Goal: Task Accomplishment & Management: Manage account settings

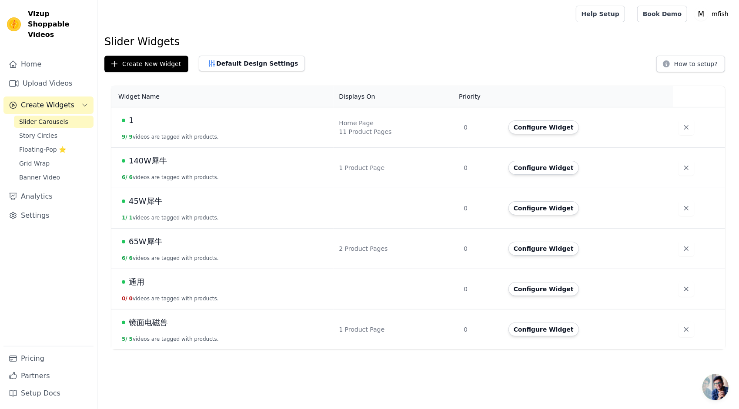
click at [132, 116] on span "1" at bounding box center [131, 120] width 5 height 12
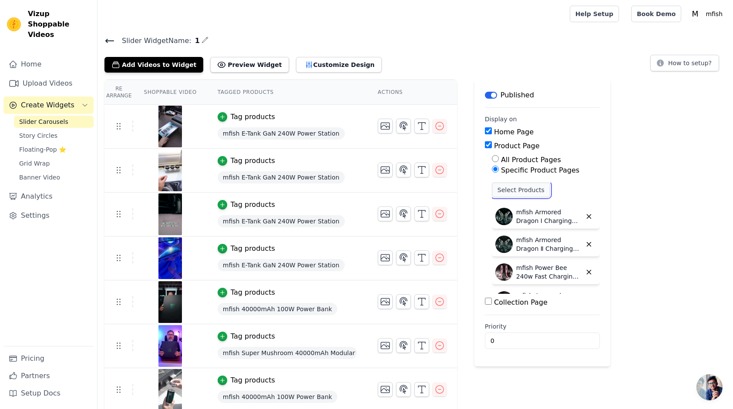
click at [528, 189] on button "Select Products" at bounding box center [521, 190] width 58 height 15
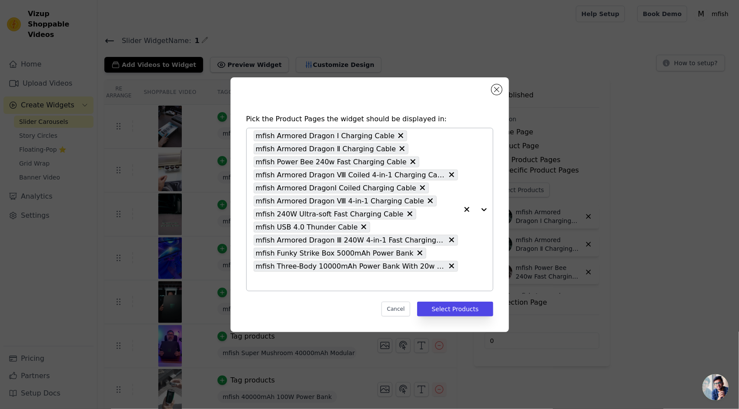
click at [472, 275] on button "button" at bounding box center [466, 209] width 17 height 163
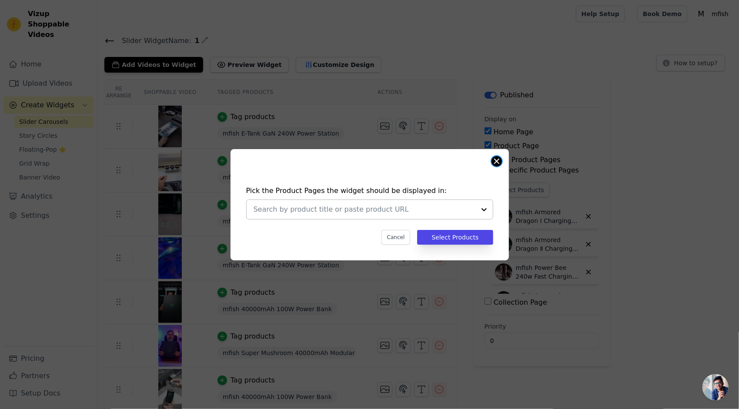
click at [495, 164] on button "Close modal" at bounding box center [497, 161] width 10 height 10
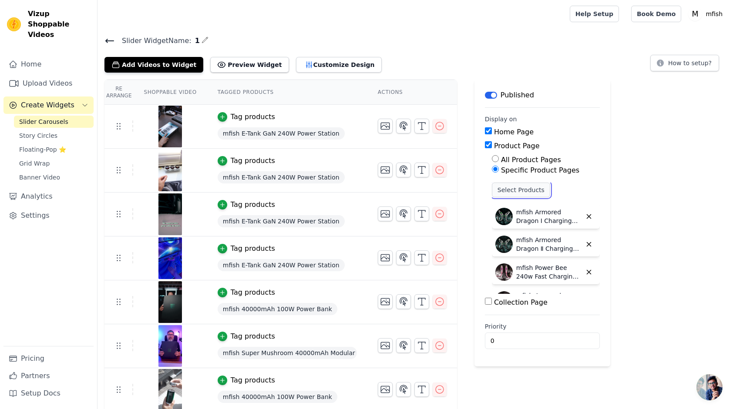
click at [532, 187] on button "Select Products" at bounding box center [521, 190] width 58 height 15
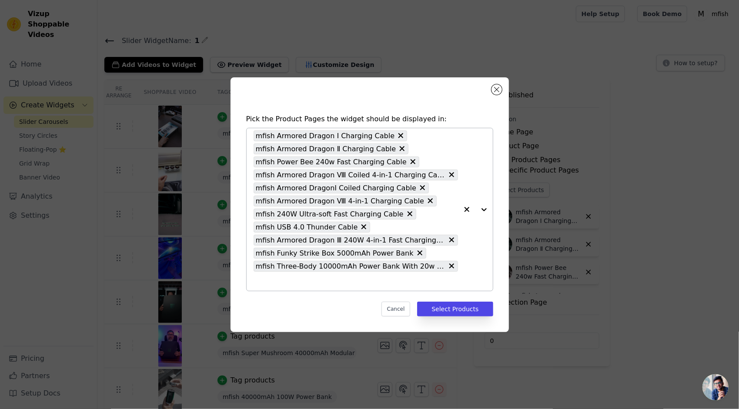
click at [485, 208] on div at bounding box center [475, 209] width 35 height 163
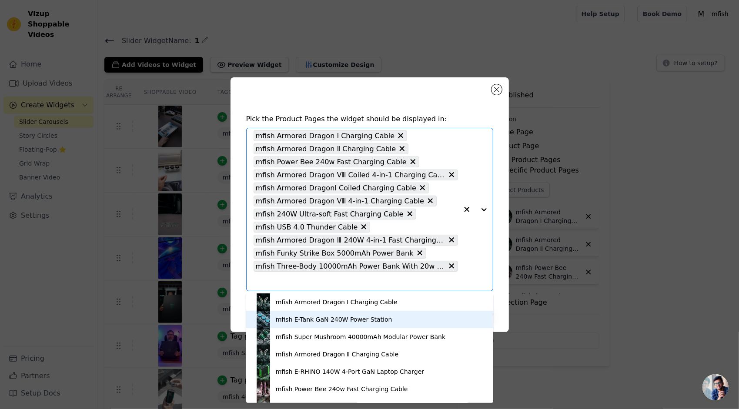
click at [363, 319] on div "mfish E-Tank GaN 240W Power Station" at bounding box center [334, 319] width 117 height 9
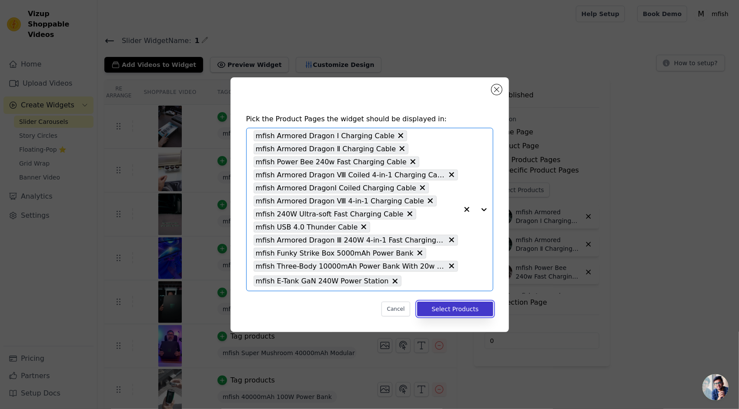
click at [467, 313] on button "Select Products" at bounding box center [455, 309] width 76 height 15
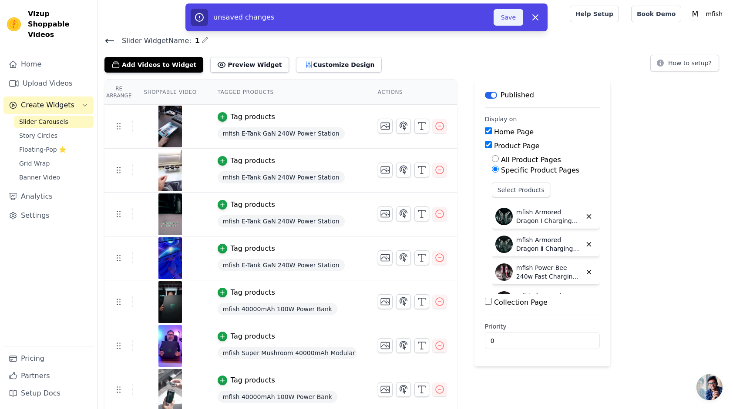
click at [507, 22] on button "Save" at bounding box center [508, 17] width 30 height 17
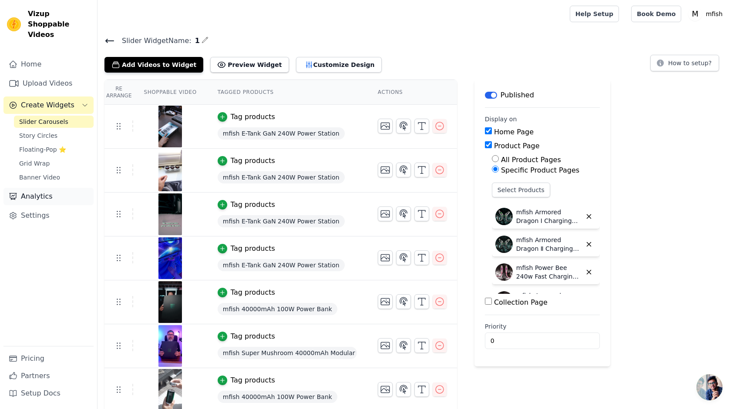
click at [44, 188] on link "Analytics" at bounding box center [48, 196] width 90 height 17
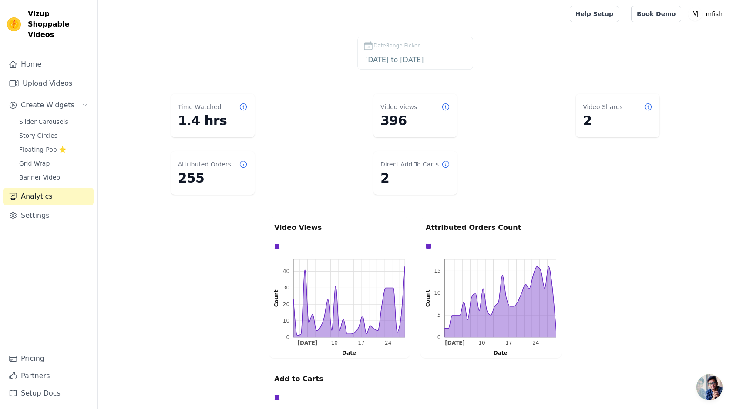
click at [243, 144] on dl "Time Watched 1.4 hrs Video Views 396 Video Shares 2 Attributed Orders Count 255…" at bounding box center [415, 144] width 600 height 108
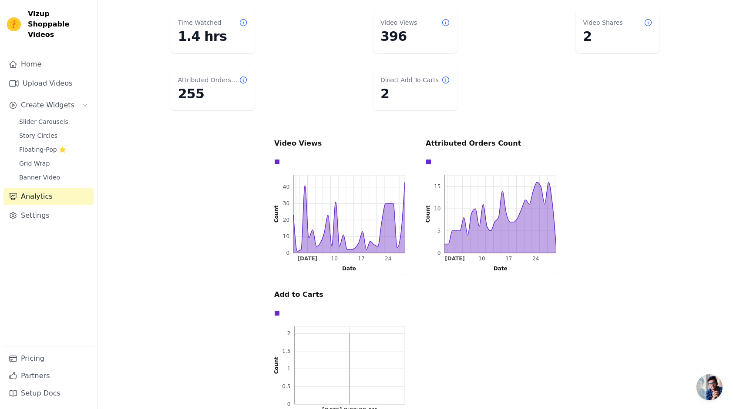
scroll to position [87, 0]
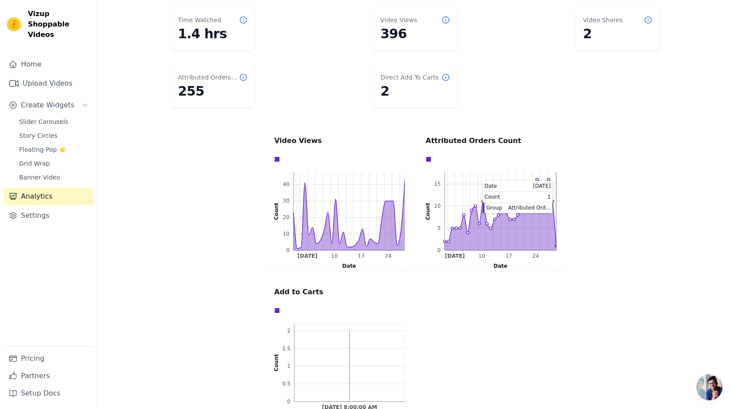
click at [554, 234] on rect at bounding box center [500, 212] width 112 height 78
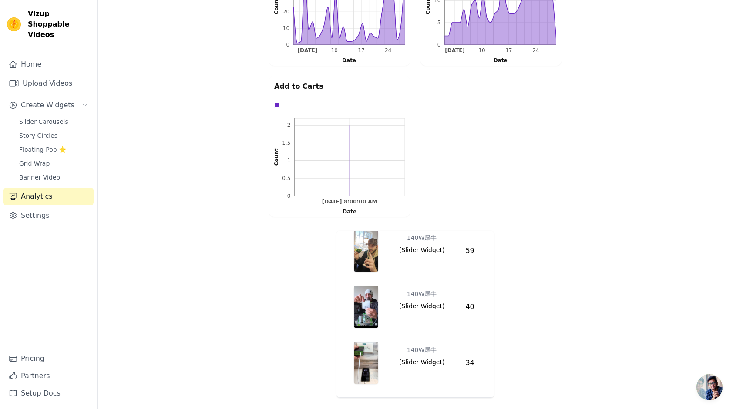
scroll to position [0, 0]
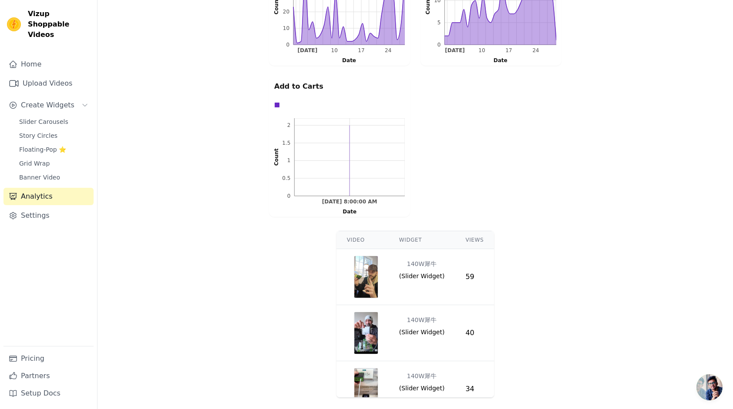
click at [368, 277] on img "button" at bounding box center [366, 277] width 24 height 42
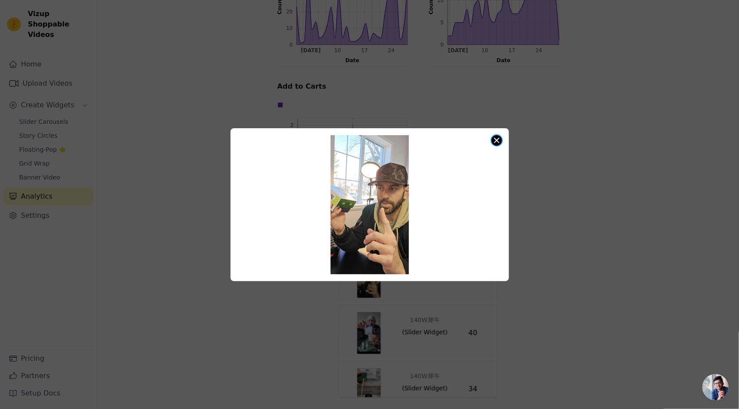
click at [500, 143] on button "Close modal" at bounding box center [497, 140] width 10 height 10
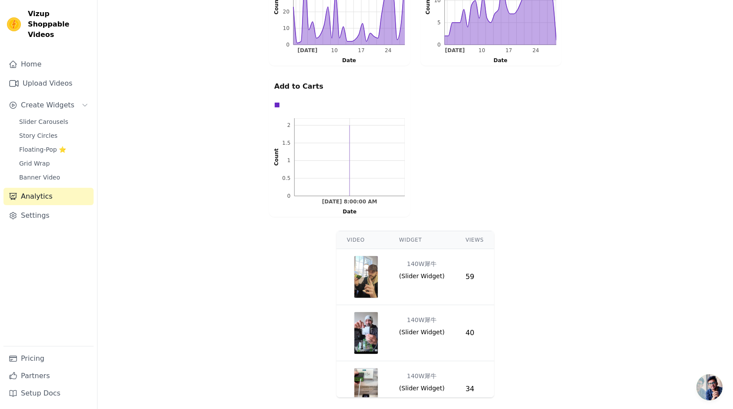
click at [195, 299] on div "Video Widget Views 140W犀牛 ( Slider Widget ) 59 140W犀牛 ( Slider Widget ) 40 140W…" at bounding box center [414, 315] width 635 height 174
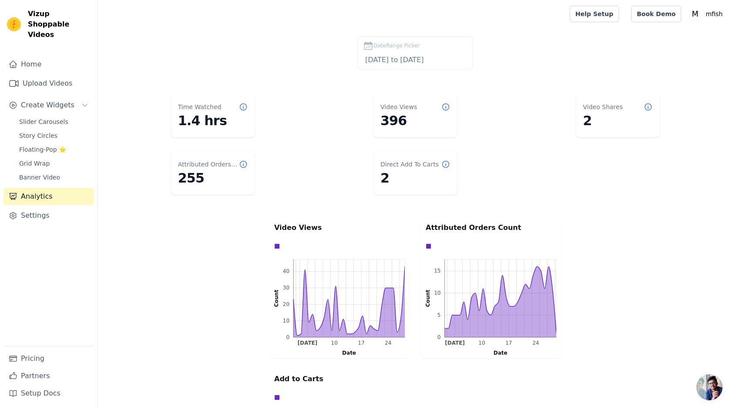
click at [221, 160] on dt "Attributed Orders Count" at bounding box center [208, 164] width 61 height 9
click at [446, 108] on icon at bounding box center [445, 107] width 9 height 9
click at [441, 50] on div "DateRange Picker" at bounding box center [415, 45] width 104 height 10
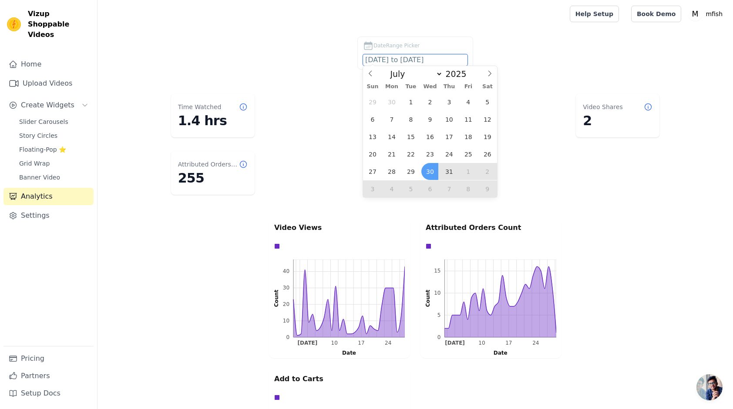
click at [437, 61] on input "[DATE] to [DATE]" at bounding box center [415, 59] width 104 height 11
click at [494, 70] on span at bounding box center [489, 73] width 15 height 15
select select "7"
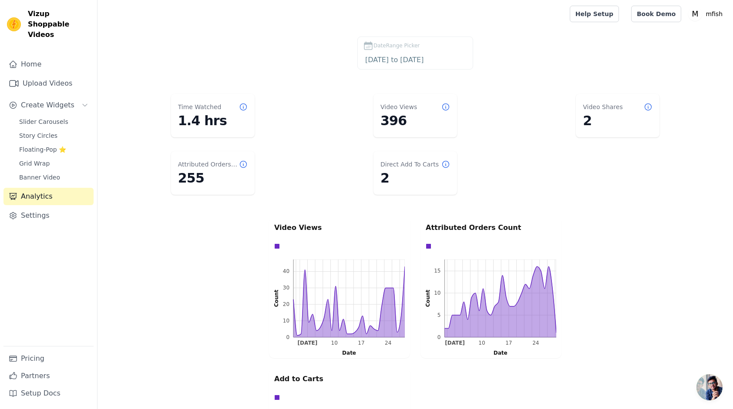
click at [537, 61] on div "DateRange Picker [DATE] to [DATE]" at bounding box center [415, 55] width 600 height 37
click at [47, 58] on link "Home" at bounding box center [48, 64] width 90 height 17
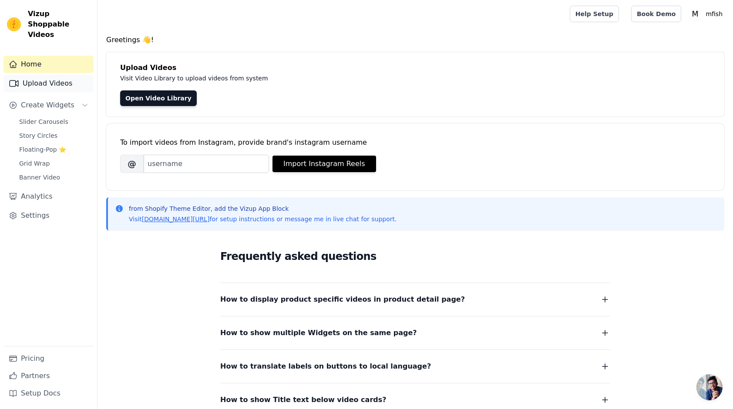
click at [46, 75] on link "Upload Videos" at bounding box center [48, 83] width 90 height 17
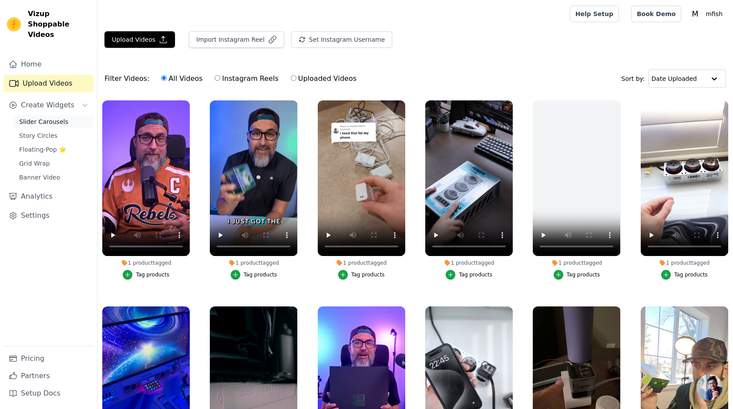
click at [52, 117] on span "Slider Carousels" at bounding box center [43, 121] width 49 height 9
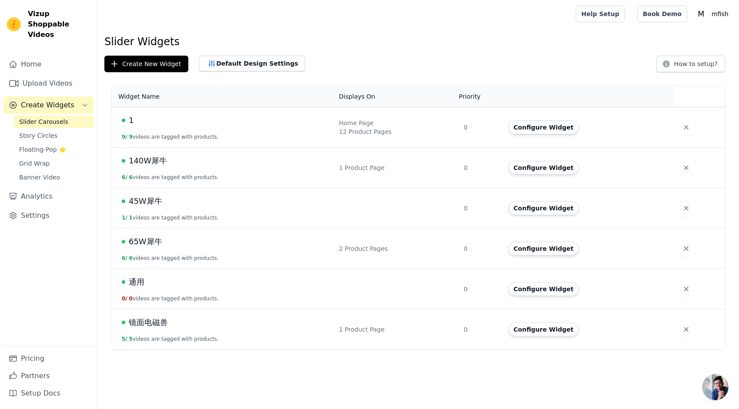
click at [131, 120] on span "1" at bounding box center [131, 120] width 5 height 12
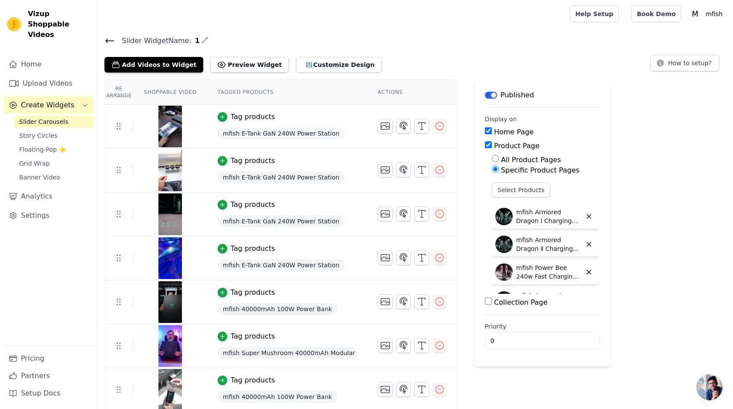
click at [207, 40] on h4 "Slider Widget Name: 1" at bounding box center [414, 41] width 621 height 12
click at [203, 40] on icon "button" at bounding box center [205, 40] width 6 height 6
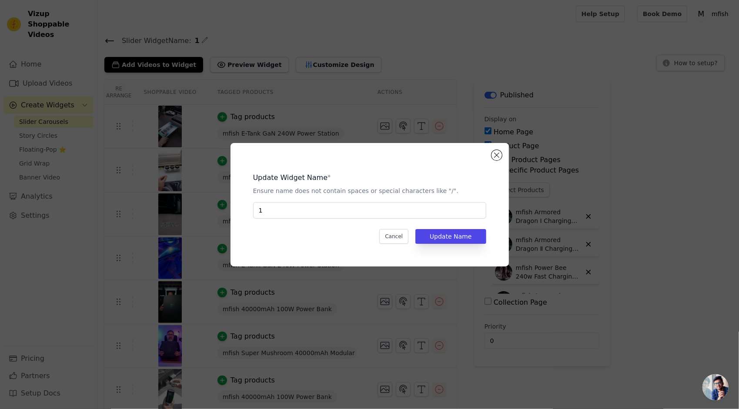
click at [278, 218] on div "Update Widget Name * Ensure name does not contain spaces or special characters …" at bounding box center [369, 205] width 251 height 96
click at [283, 215] on input "1" at bounding box center [369, 210] width 233 height 17
click at [278, 212] on input "1" at bounding box center [369, 210] width 233 height 17
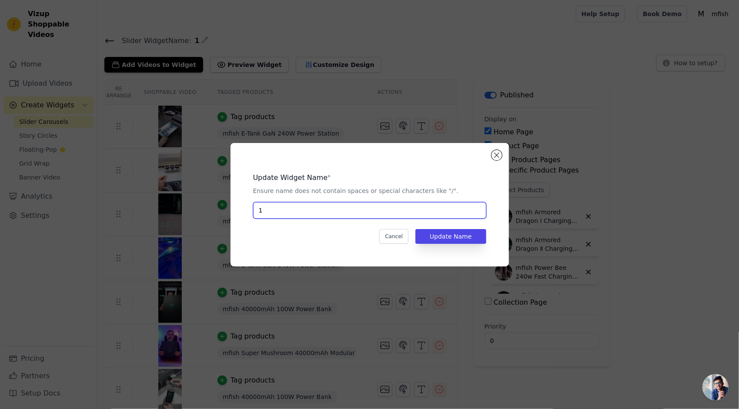
click at [278, 212] on input "1" at bounding box center [369, 210] width 233 height 17
type input "homepage"
click at [302, 185] on div "Update Widget Name * Ensure name does not contain spaces or special characters …" at bounding box center [369, 184] width 233 height 23
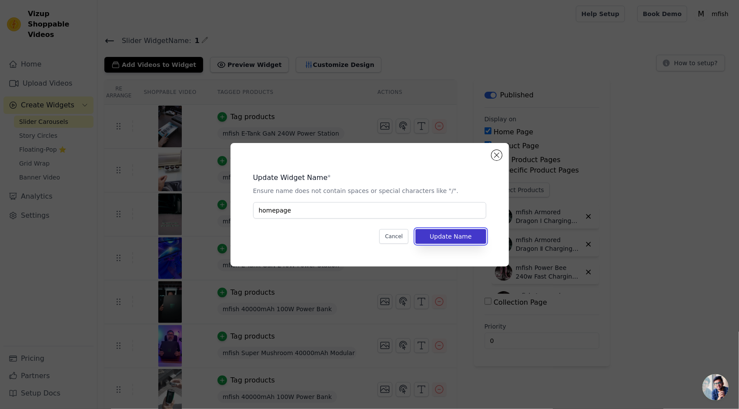
click at [437, 241] on button "Update Name" at bounding box center [450, 236] width 70 height 15
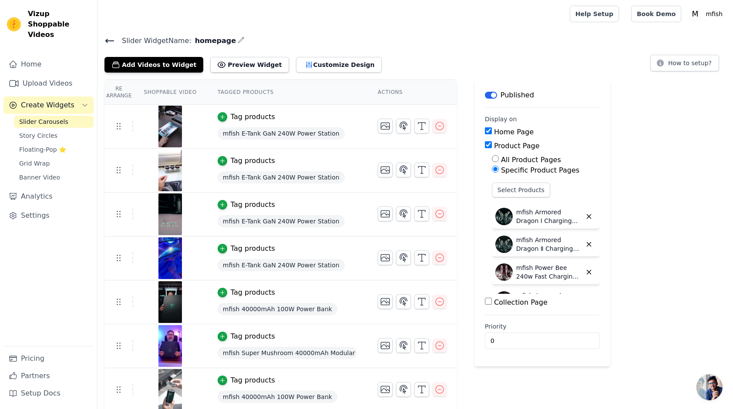
click at [399, 47] on div "Slider Widget Name: homepage Add Videos to Widget Preview Widget Customize Desi…" at bounding box center [414, 54] width 635 height 38
click at [112, 40] on icon at bounding box center [110, 40] width 8 height 3
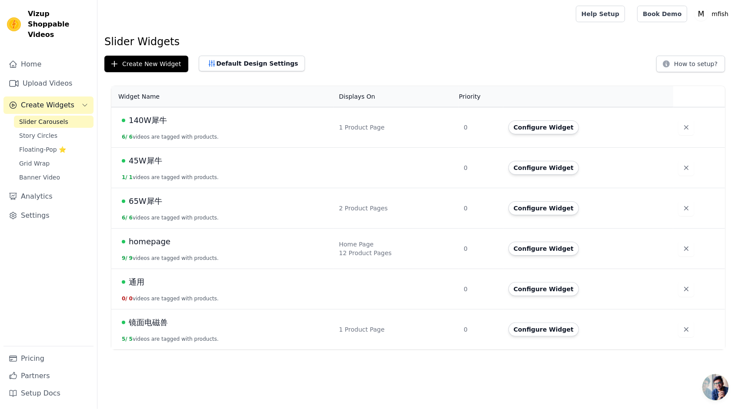
click at [366, 56] on div "Create New Widget Default Design Settings How to setup?" at bounding box center [418, 64] width 628 height 17
click at [138, 120] on span "140W犀牛" at bounding box center [148, 120] width 38 height 12
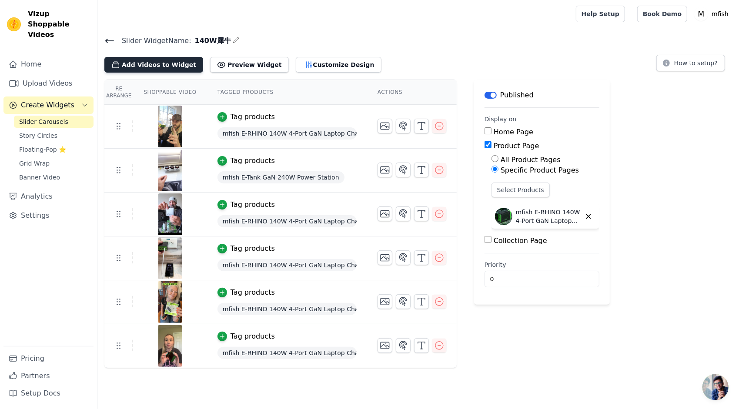
click at [158, 68] on button "Add Videos to Widget" at bounding box center [153, 65] width 99 height 16
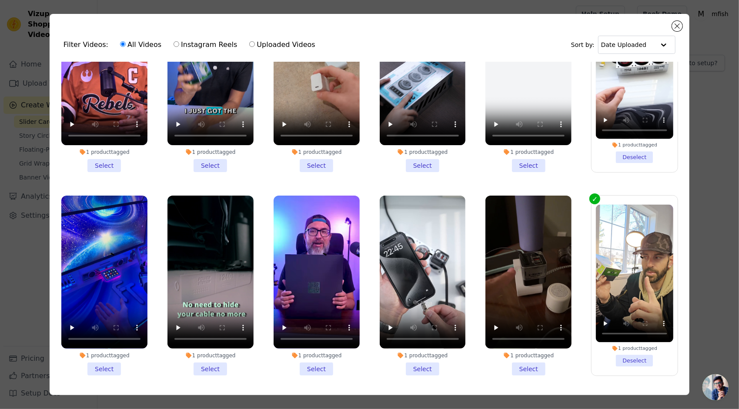
scroll to position [87, 0]
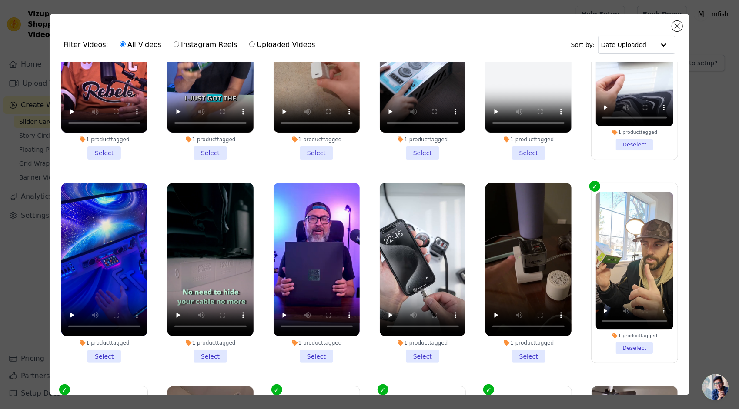
click at [106, 351] on li "1 product tagged Select" at bounding box center [104, 273] width 86 height 180
click at [0, 0] on input "1 product tagged Select" at bounding box center [0, 0] width 0 height 0
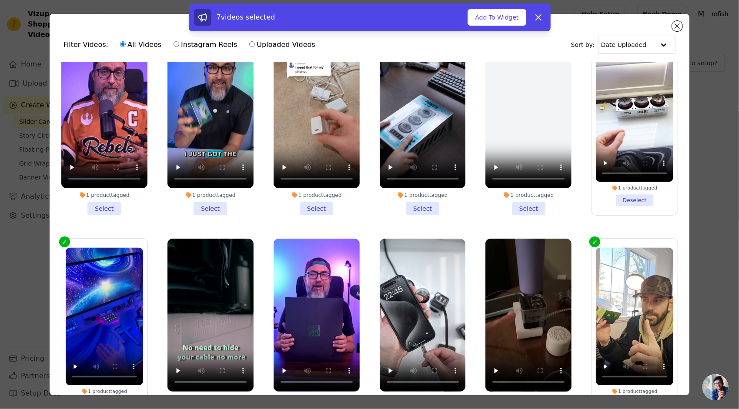
scroll to position [0, 0]
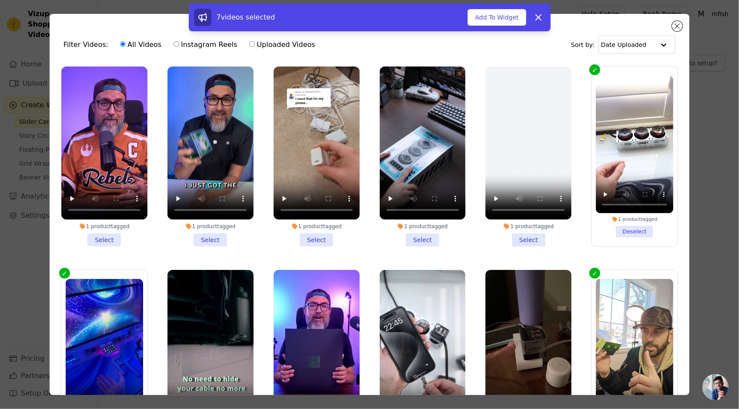
click at [415, 239] on li "1 product tagged Select" at bounding box center [423, 157] width 86 height 180
click at [0, 0] on input "1 product tagged Select" at bounding box center [0, 0] width 0 height 0
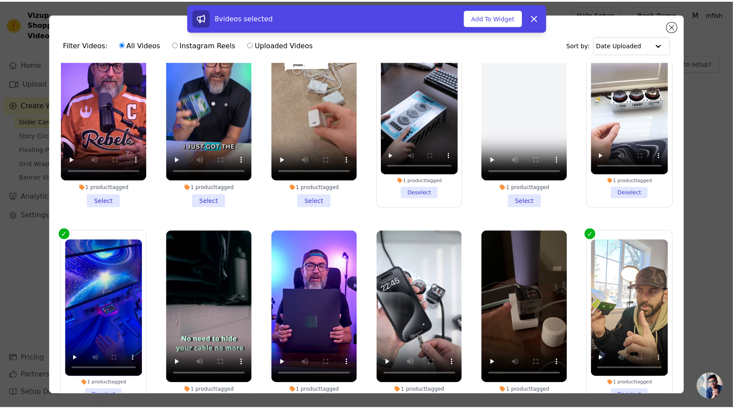
scroll to position [87, 0]
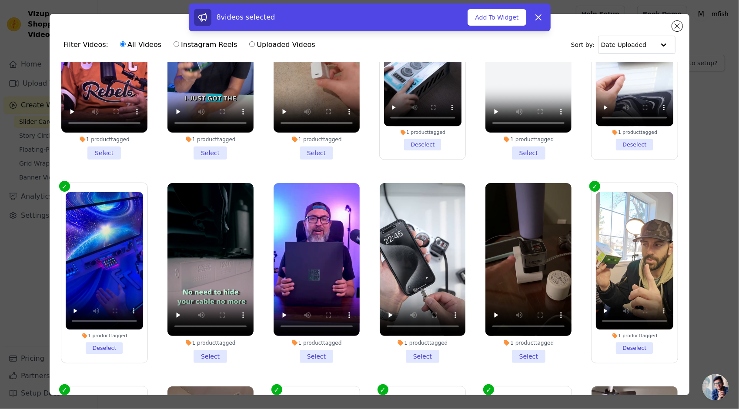
click at [216, 353] on li "1 product tagged Select" at bounding box center [210, 273] width 86 height 180
click at [0, 0] on input "1 product tagged Select" at bounding box center [0, 0] width 0 height 0
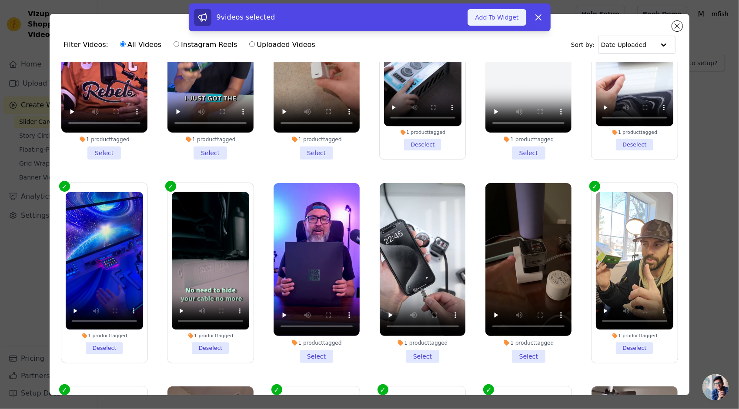
click at [511, 16] on button "Add To Widget" at bounding box center [497, 17] width 58 height 17
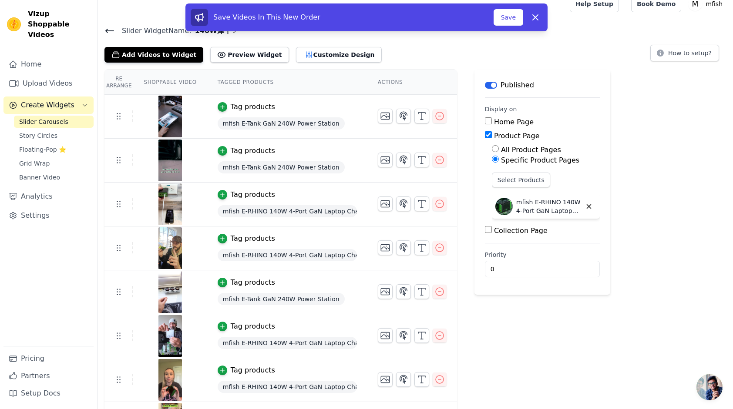
scroll to position [0, 0]
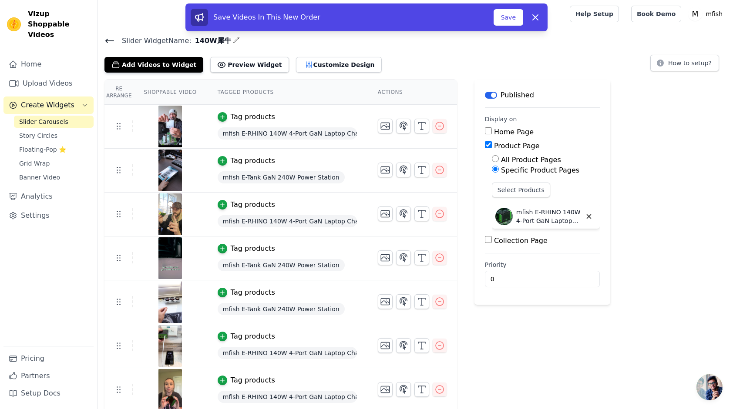
click at [57, 269] on div "Home Upload Videos Create Widgets Slider Carousels Story Circles Floating-Pop ⭐…" at bounding box center [48, 201] width 90 height 291
click at [513, 23] on button "Save" at bounding box center [508, 17] width 30 height 17
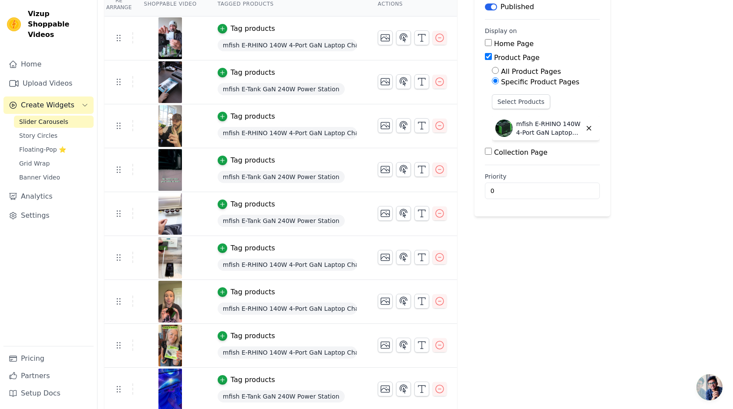
scroll to position [89, 0]
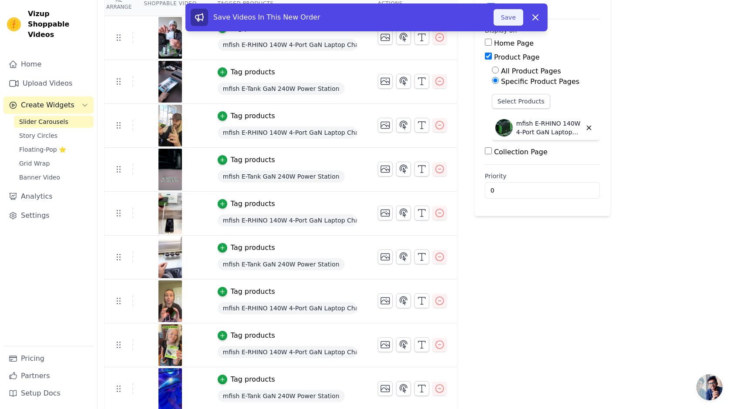
click at [506, 13] on button "Save" at bounding box center [508, 17] width 30 height 17
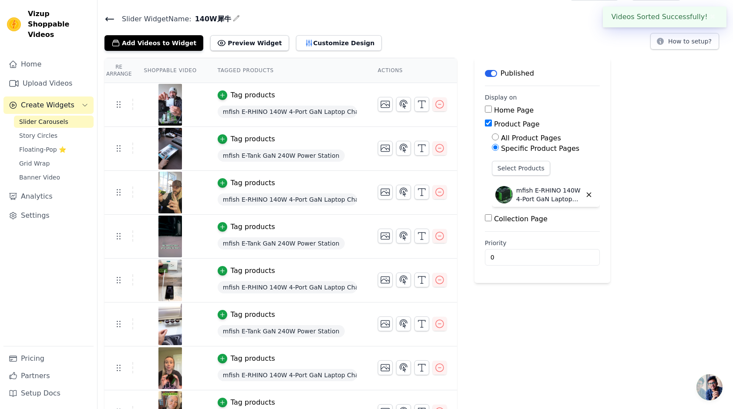
scroll to position [0, 0]
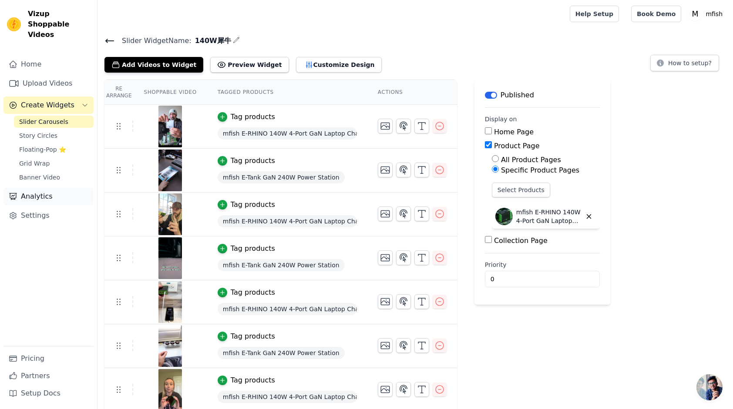
click at [52, 188] on link "Analytics" at bounding box center [48, 196] width 90 height 17
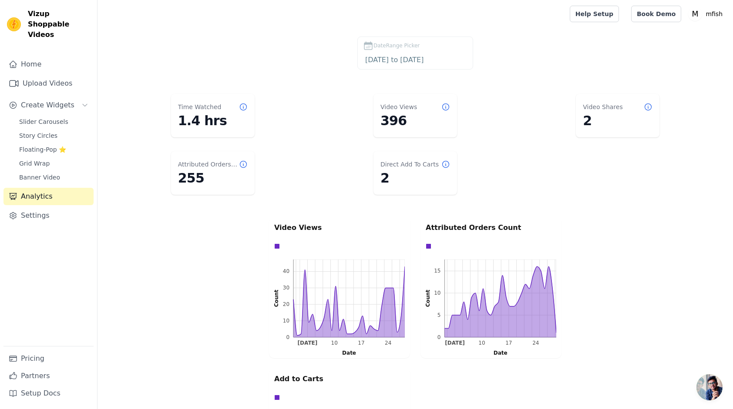
click at [414, 168] on dt "Direct Add To Carts" at bounding box center [409, 164] width 58 height 9
drag, startPoint x: 414, startPoint y: 168, endPoint x: 391, endPoint y: 169, distance: 23.5
click at [391, 169] on div "Direct Add To Carts 2" at bounding box center [415, 173] width 84 height 44
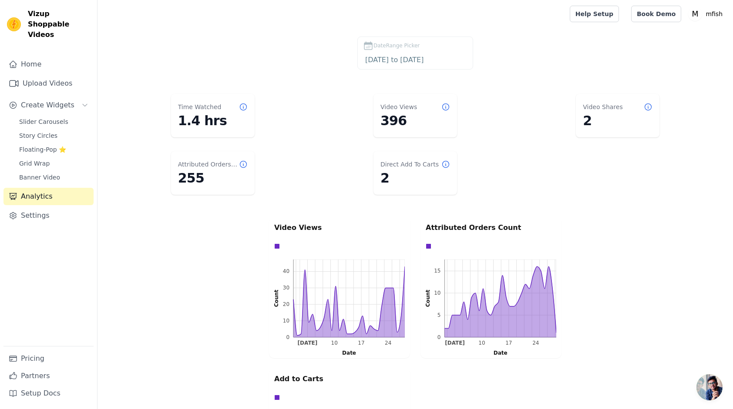
click at [395, 167] on dt "Direct Add To Carts" at bounding box center [409, 164] width 58 height 9
drag, startPoint x: 395, startPoint y: 167, endPoint x: 383, endPoint y: 171, distance: 13.2
click at [383, 171] on dd "2" at bounding box center [415, 179] width 70 height 16
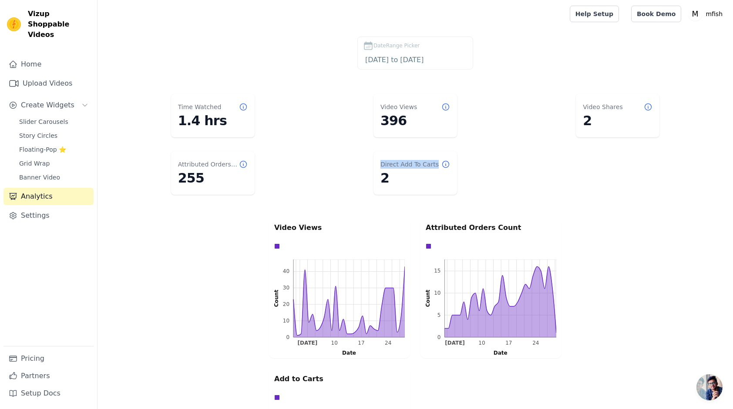
click at [396, 161] on dt "Direct Add To Carts" at bounding box center [409, 164] width 58 height 9
click at [469, 230] on p "Attributed Orders Count" at bounding box center [490, 228] width 131 height 10
drag, startPoint x: 469, startPoint y: 230, endPoint x: 445, endPoint y: 225, distance: 24.7
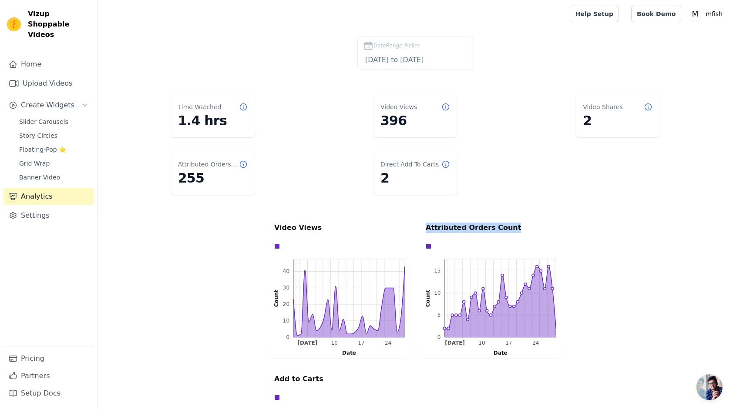
click at [445, 225] on p "Attributed Orders Count" at bounding box center [490, 228] width 131 height 10
drag, startPoint x: 445, startPoint y: 225, endPoint x: 472, endPoint y: 226, distance: 27.4
click at [472, 226] on p "Attributed Orders Count" at bounding box center [490, 228] width 131 height 10
click at [487, 223] on p "Attributed Orders Count" at bounding box center [490, 228] width 131 height 10
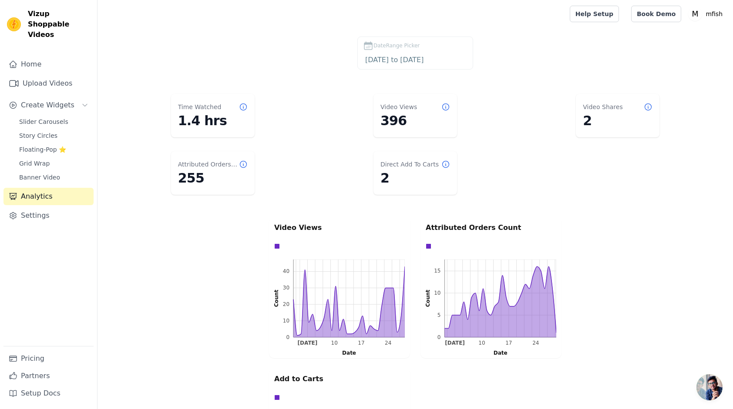
click at [414, 225] on div "Video Views 0 10 20 30 40 0 10 20 30 40 Count [DATE] 17 24 [DATE] 17 24 Date Da…" at bounding box center [415, 364] width 296 height 296
click at [241, 105] on icon at bounding box center [243, 107] width 9 height 9
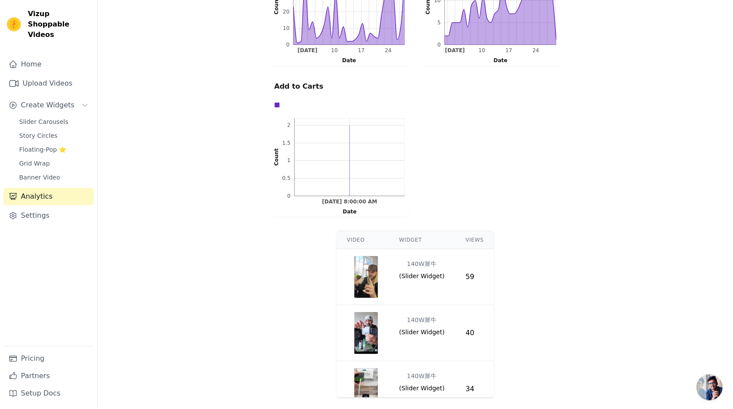
click at [363, 274] on img "button" at bounding box center [366, 277] width 24 height 42
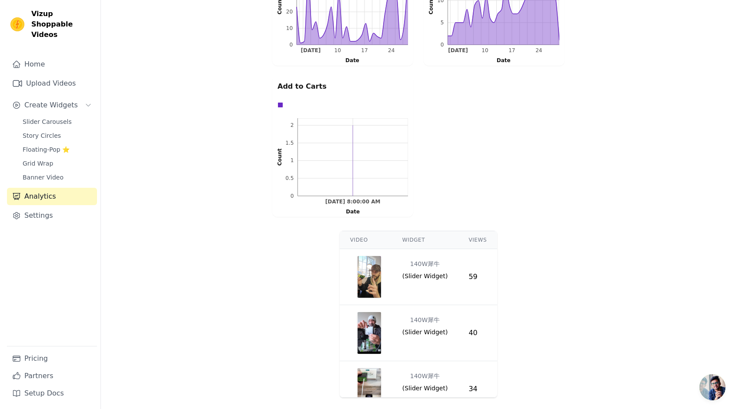
scroll to position [0, 0]
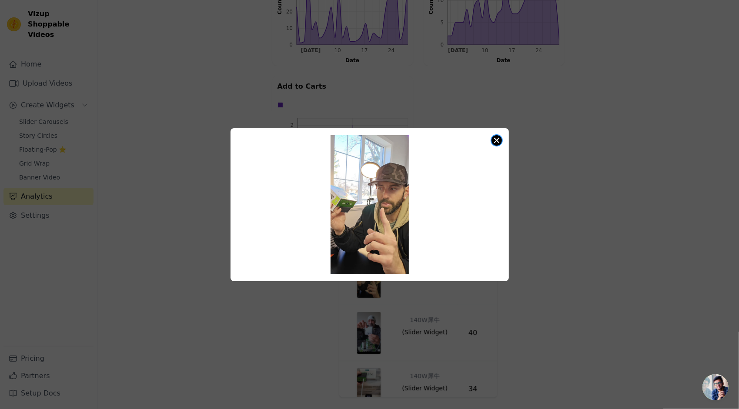
click at [497, 144] on button "Close modal" at bounding box center [497, 140] width 10 height 10
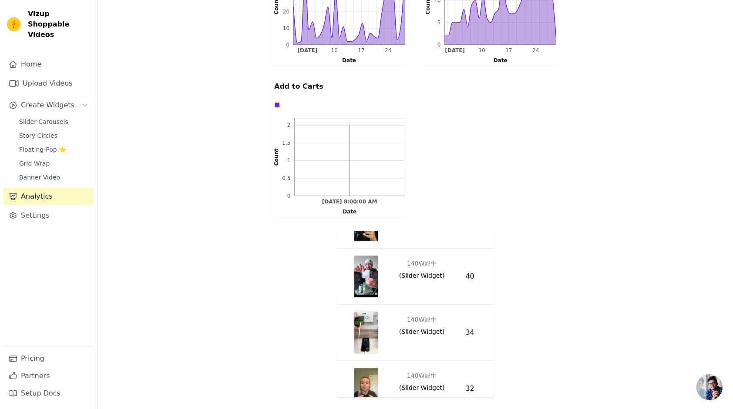
scroll to position [44, 0]
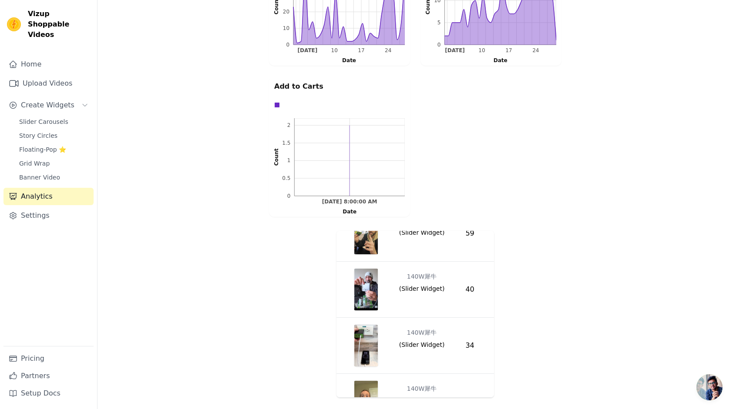
click at [364, 282] on img "button" at bounding box center [366, 290] width 24 height 42
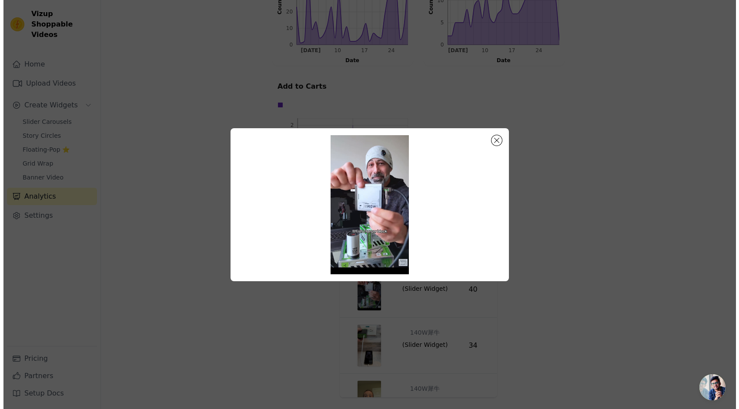
scroll to position [0, 0]
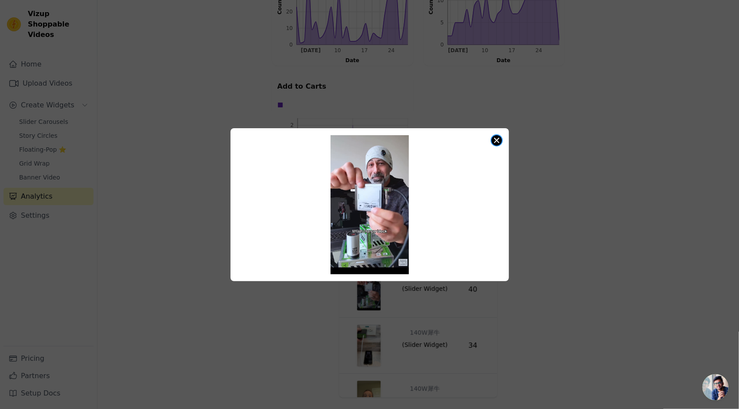
click at [497, 139] on button "Close modal" at bounding box center [497, 140] width 10 height 10
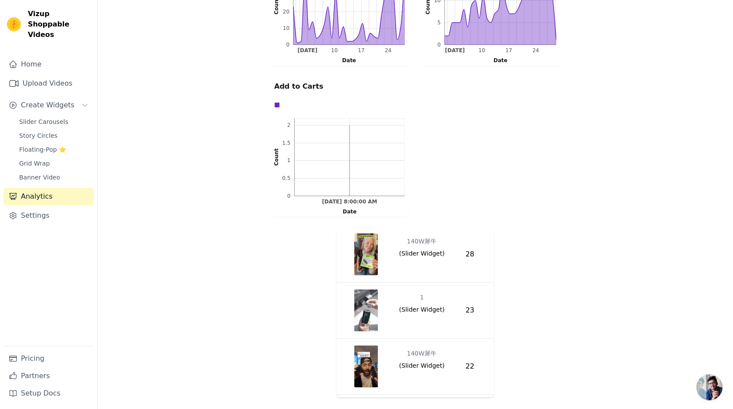
scroll to position [261, 0]
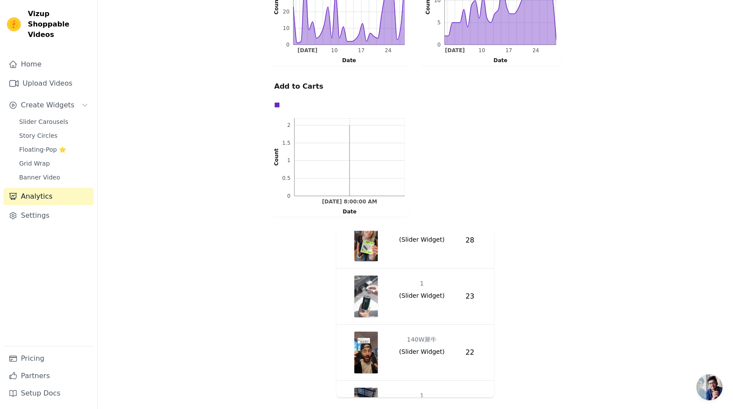
click at [311, 302] on div "Video Widget Views 140W犀牛 ( Slider Widget ) 59 140W犀牛 ( Slider Widget ) 40 140W…" at bounding box center [414, 315] width 635 height 174
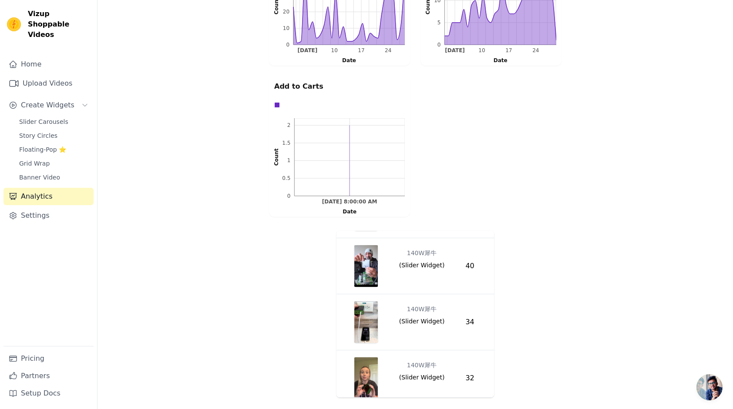
scroll to position [0, 0]
